Goal: Task Accomplishment & Management: Complete application form

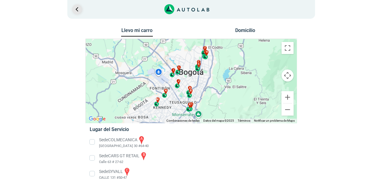
click at [79, 8] on link "Ir al paso anterior" at bounding box center [77, 10] width 10 height 10
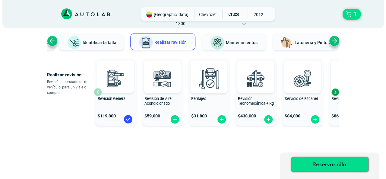
scroll to position [42, 0]
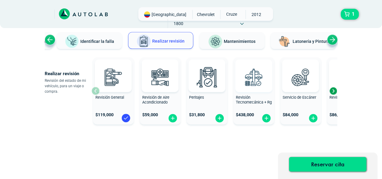
click at [241, 87] on img at bounding box center [253, 77] width 27 height 27
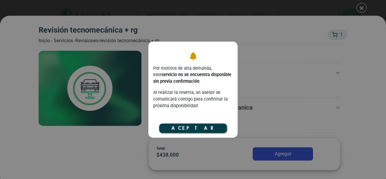
click at [198, 126] on button "Aceptar" at bounding box center [193, 128] width 68 height 9
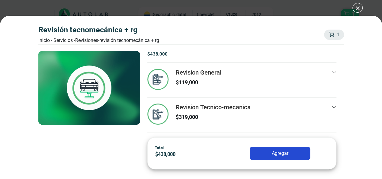
click at [354, 8] on div "Revisión Tecnomecánica + rg Inicio - Servicios - Revisiones - Revisión Tecnomec…" at bounding box center [191, 89] width 382 height 179
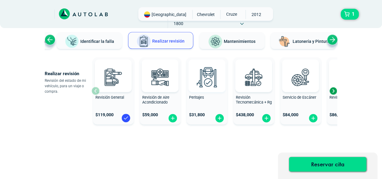
click at [203, 79] on img at bounding box center [206, 77] width 27 height 27
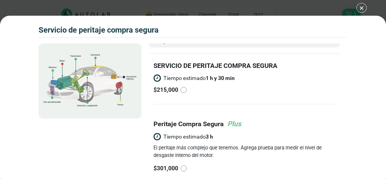
scroll to position [13, 0]
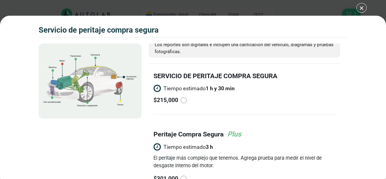
click at [357, 8] on div "Volkswagen Crossfox 2018 SERVICIO DE PERITAJE COMPRA [PERSON_NAME] 1" at bounding box center [193, 89] width 386 height 179
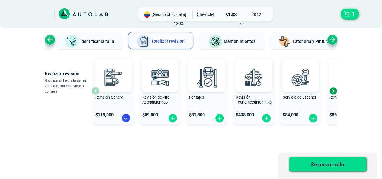
click at [94, 89] on div "Revisión General $ 119,000" at bounding box center [113, 90] width 41 height 63
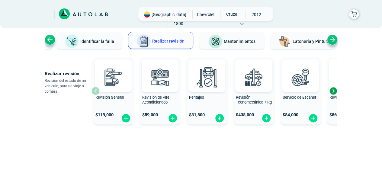
click at [334, 91] on div "Next slide" at bounding box center [332, 90] width 9 height 9
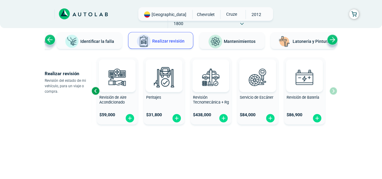
click at [334, 91] on div "Revisión General $ 119,000 Revisión de Aire Acondicionado $ 59,000 Peritajes $ …" at bounding box center [213, 91] width 245 height 72
click at [97, 41] on span "Identificar la falla" at bounding box center [97, 41] width 34 height 5
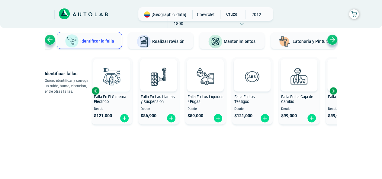
click at [117, 74] on img at bounding box center [111, 76] width 27 height 27
click at [306, 73] on img at bounding box center [298, 76] width 27 height 27
click at [333, 90] on div "Next slide" at bounding box center [332, 90] width 9 height 9
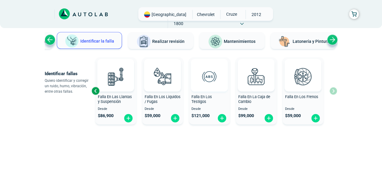
click at [206, 83] on img at bounding box center [209, 76] width 27 height 27
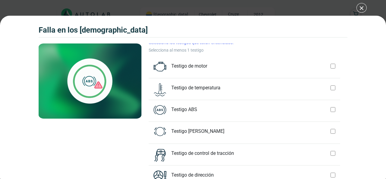
scroll to position [40, 0]
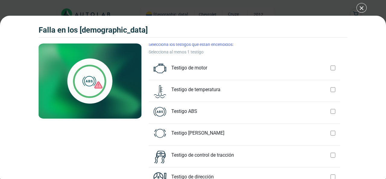
click at [331, 107] on div at bounding box center [333, 111] width 5 height 9
checkbox input "true"
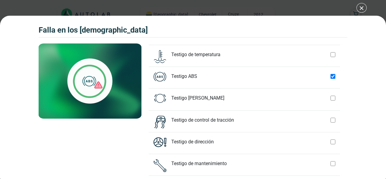
scroll to position [73, 0]
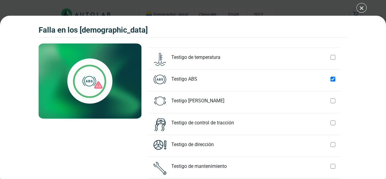
click at [331, 118] on div at bounding box center [333, 122] width 5 height 9
checkbox input "true"
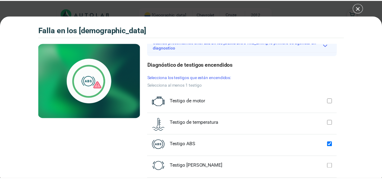
scroll to position [0, 0]
